Goal: Check status: Check status

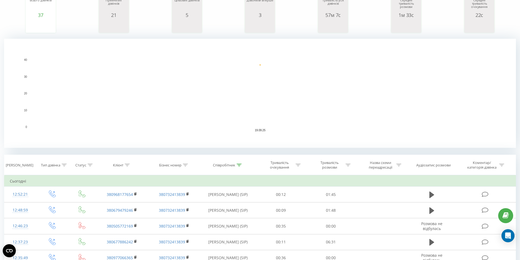
scroll to position [109, 0]
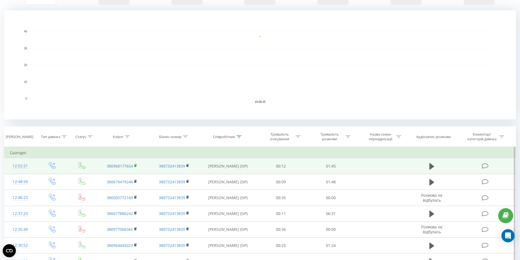
click at [135, 165] on rect at bounding box center [135, 166] width 2 height 2
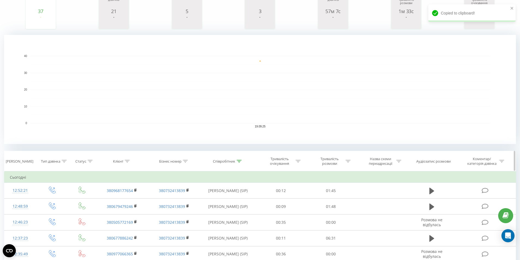
scroll to position [136, 0]
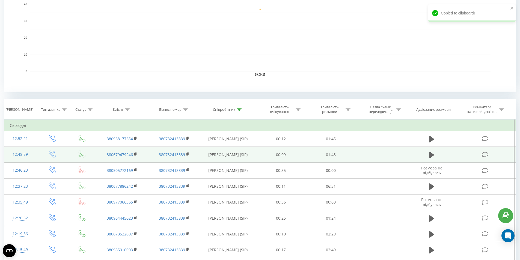
drag, startPoint x: 135, startPoint y: 154, endPoint x: 145, endPoint y: 150, distance: 10.9
click at [135, 154] on rect at bounding box center [135, 154] width 2 height 2
